Goal: Task Accomplishment & Management: Manage account settings

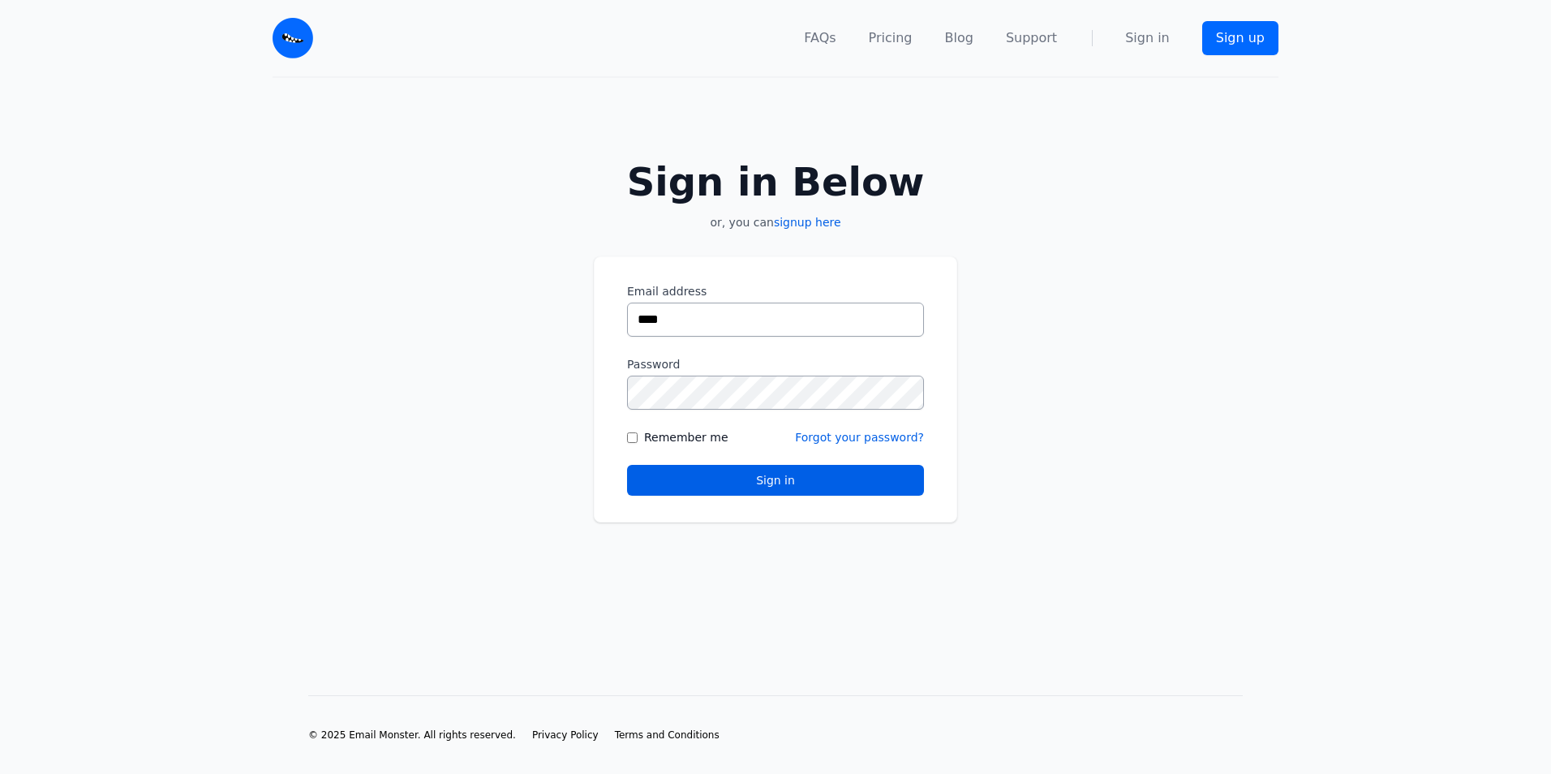
type input "**********"
click at [627, 465] on button "Sign in" at bounding box center [775, 480] width 297 height 31
